Goal: Task Accomplishment & Management: Manage account settings

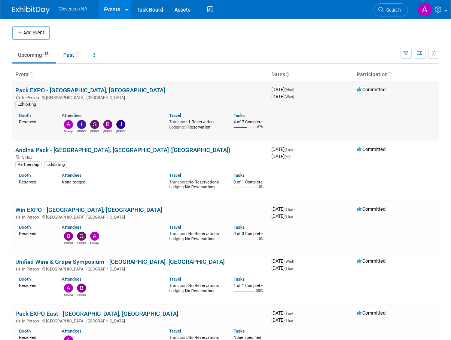
click at [79, 90] on link "Pack EXPO - [GEOGRAPHIC_DATA], [GEOGRAPHIC_DATA]" at bounding box center [90, 90] width 150 height 7
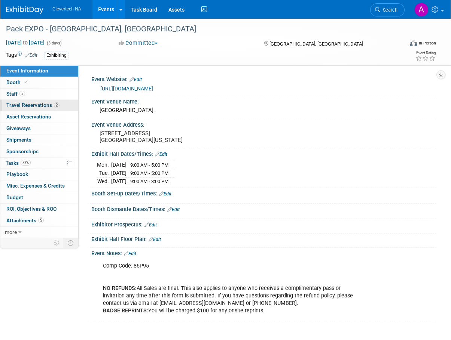
click at [40, 107] on span "Travel Reservations 2" at bounding box center [32, 105] width 53 height 6
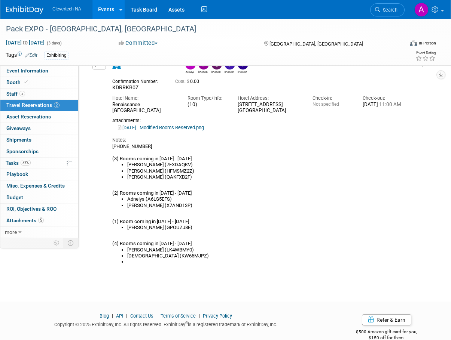
scroll to position [276, 0]
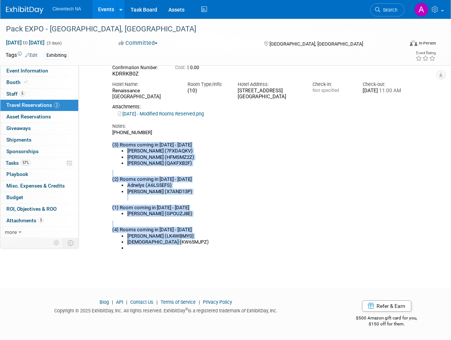
drag, startPoint x: 112, startPoint y: 145, endPoint x: 197, endPoint y: 243, distance: 129.7
click at [197, 243] on div "Hotel Adnelys [PERSON_NAME] [PERSON_NAME] KDRRKB0Z Cost: $ 0.00 Check-in:" at bounding box center [257, 150] width 300 height 209
copy div "(3) Rooms coming in [DATE] - [DATE] [PERSON_NAME] (7FXDAQKV) [PERSON_NAME] (HFM…"
click at [321, 180] on div "[PHONE_NUMBER] (3) Rooms coming in [DATE] - [DATE] [PERSON_NAME] (7FXDAQKV) [PE…" at bounding box center [256, 191] width 289 height 122
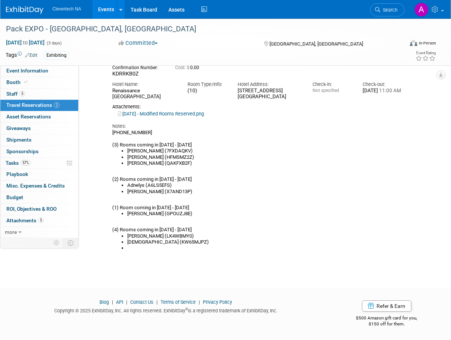
click at [136, 178] on div "[PHONE_NUMBER] (3) Rooms coming in [DATE] - [DATE] [PERSON_NAME] (7FXDAQKV) [PE…" at bounding box center [256, 191] width 289 height 122
click at [165, 243] on li "[DEMOGRAPHIC_DATA] (KW65MJPZ)" at bounding box center [264, 242] width 274 height 6
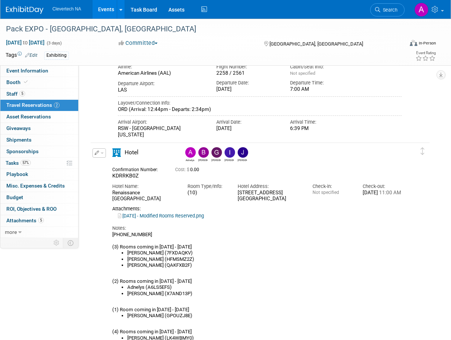
scroll to position [164, 0]
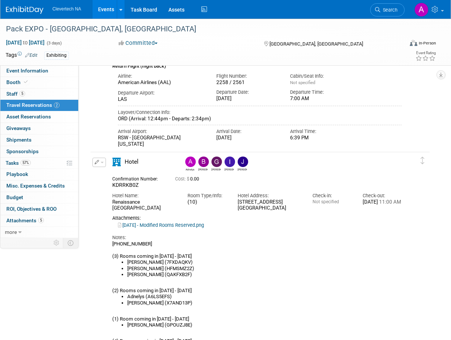
click at [98, 165] on icon "button" at bounding box center [97, 162] width 5 height 4
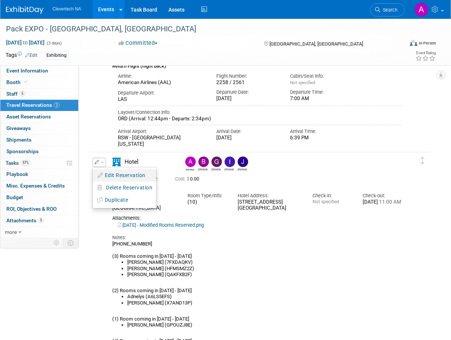
click at [129, 177] on button "Edit Reservation" at bounding box center [124, 175] width 63 height 11
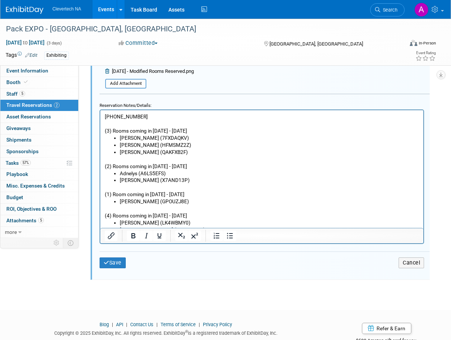
scroll to position [605, 0]
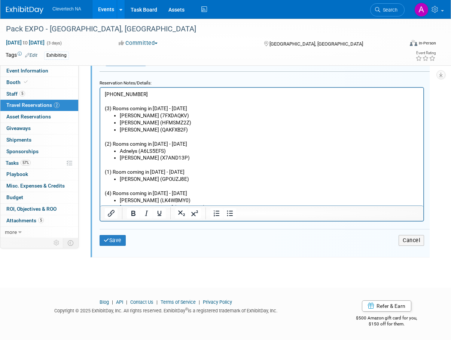
click at [192, 179] on li "[PERSON_NAME] (GPOUZJ8E)" at bounding box center [269, 178] width 299 height 7
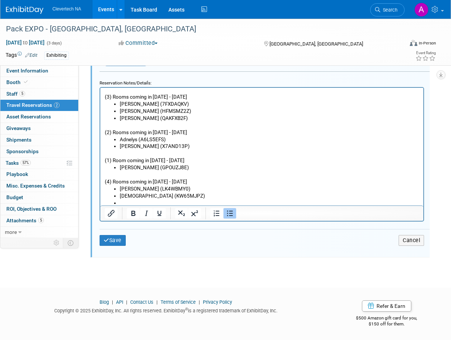
scroll to position [13, 0]
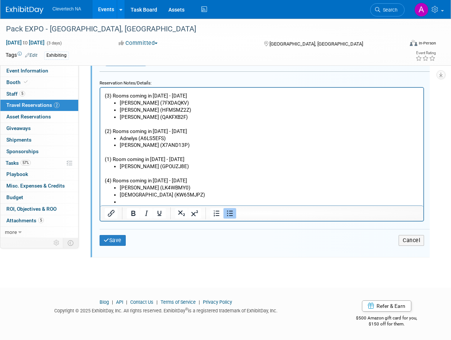
click at [146, 198] on li "[DEMOGRAPHIC_DATA] (KW65MJPZ)" at bounding box center [269, 194] width 299 height 7
click at [134, 201] on li "Rich Text Area. Press ALT-0 for help." at bounding box center [269, 201] width 299 height 7
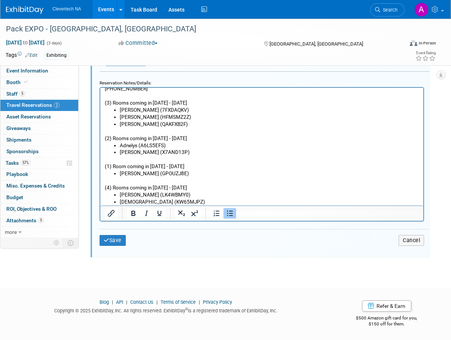
scroll to position [6, 0]
click at [119, 240] on button "Save" at bounding box center [113, 240] width 26 height 11
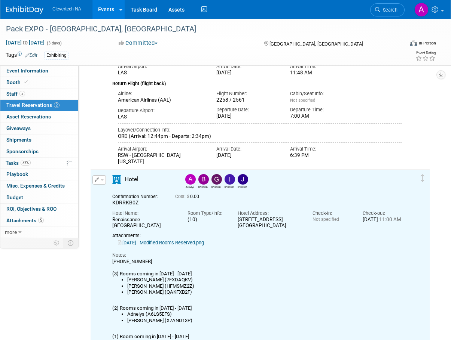
scroll to position [45, 0]
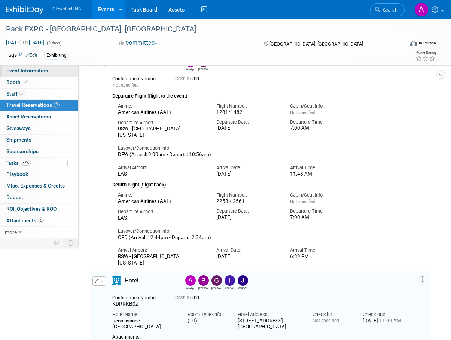
click at [24, 74] on link "Event Information" at bounding box center [39, 70] width 78 height 11
